Goal: Task Accomplishment & Management: Manage account settings

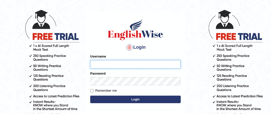
scroll to position [28, 0]
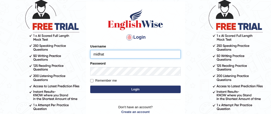
type input "midhat"
click at [118, 87] on button "Login" at bounding box center [135, 90] width 90 height 8
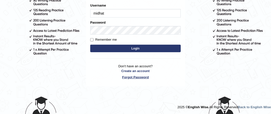
click at [137, 77] on link "Forgot Password" at bounding box center [135, 77] width 90 height 5
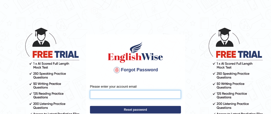
click at [129, 98] on input "Please enter your account email" at bounding box center [135, 94] width 91 height 9
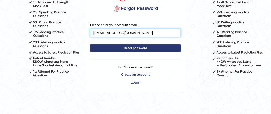
scroll to position [62, 0]
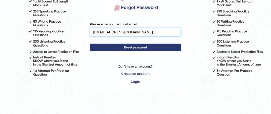
type input "midhat8889@gmail.com"
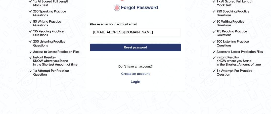
click at [154, 44] on button "Reset password" at bounding box center [135, 48] width 91 height 8
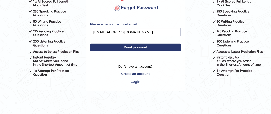
click at [169, 46] on button "Reset password" at bounding box center [135, 48] width 91 height 8
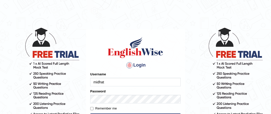
type input "midhat"
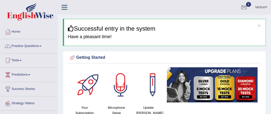
click at [244, 6] on div at bounding box center [244, 8] width 8 height 8
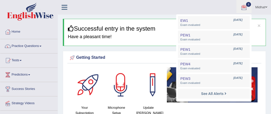
click at [195, 10] on ul "Midhat Toggle navigation Username: midhat Access Type: Online Subscription: Dia…" at bounding box center [195, 7] width 149 height 14
